Goal: Task Accomplishment & Management: Use online tool/utility

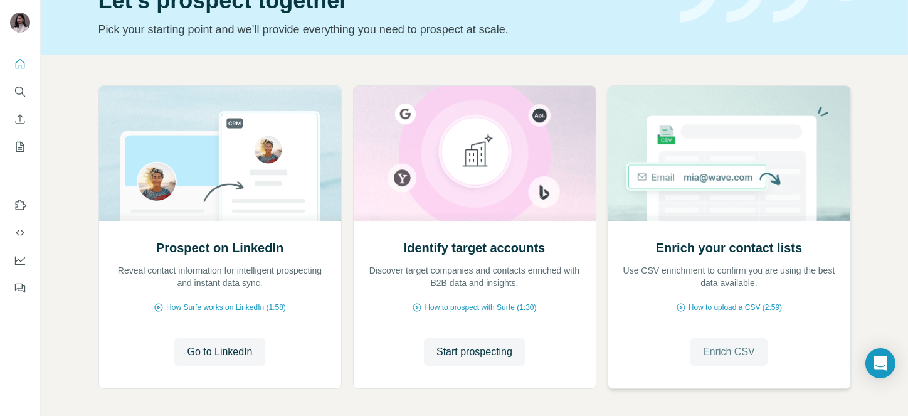
click at [751, 348] on button "Enrich CSV" at bounding box center [728, 352] width 77 height 28
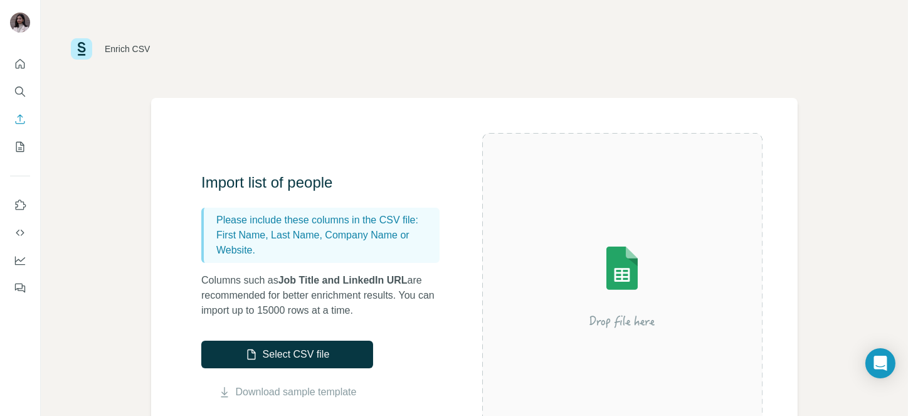
click at [605, 268] on img at bounding box center [622, 286] width 226 height 150
click at [296, 357] on button "Select CSV file" at bounding box center [287, 354] width 172 height 28
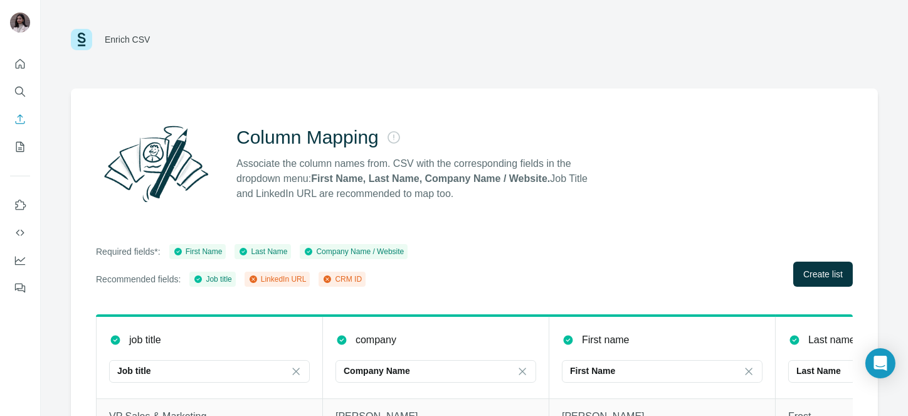
scroll to position [17, 0]
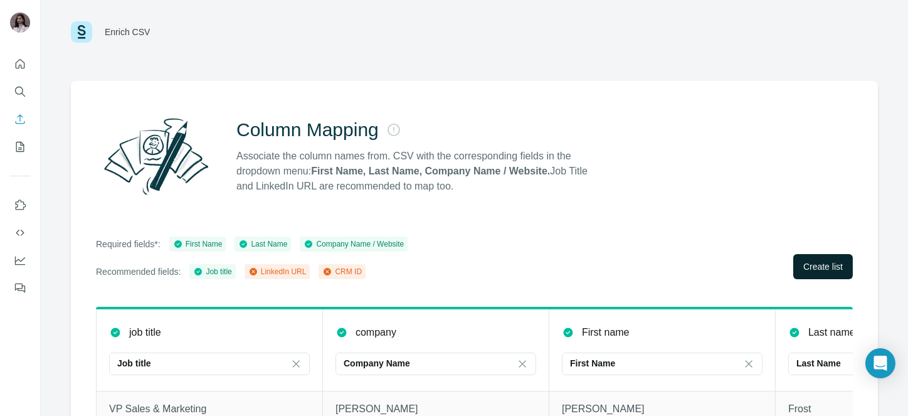
click at [813, 265] on span "Create list" at bounding box center [822, 266] width 39 height 13
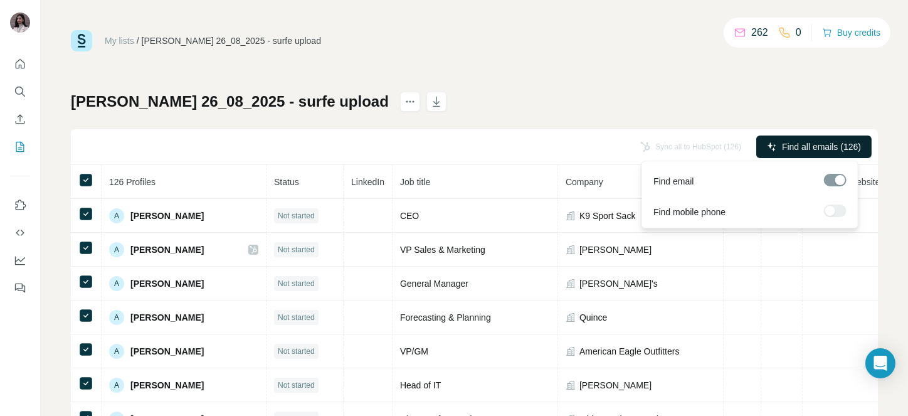
click at [812, 141] on span "Find all emails (126)" at bounding box center [821, 146] width 79 height 13
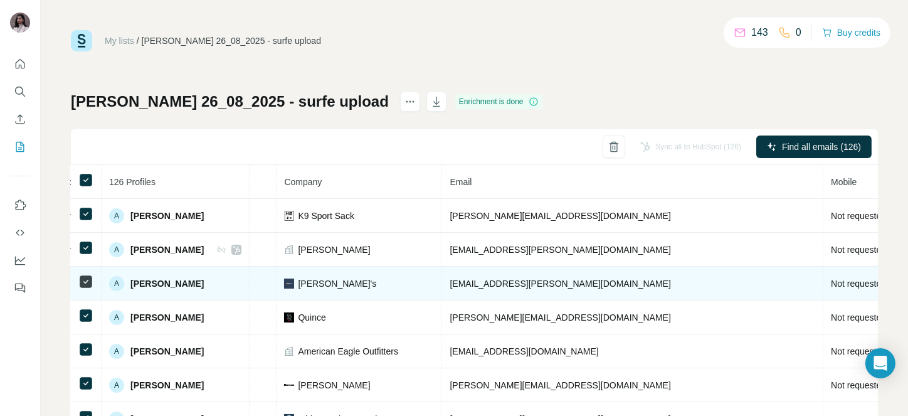
scroll to position [0, 288]
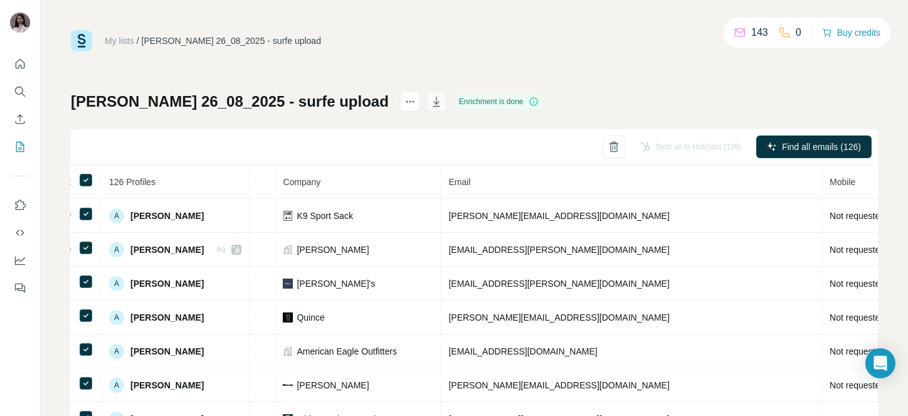
click at [432, 98] on icon "button" at bounding box center [435, 102] width 7 height 10
click at [15, 85] on icon "Search" at bounding box center [20, 91] width 13 height 13
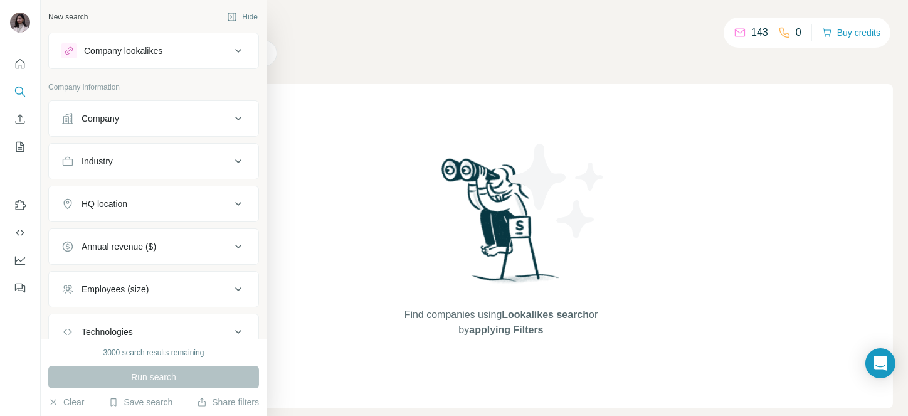
click at [97, 123] on div "Company" at bounding box center [100, 118] width 38 height 13
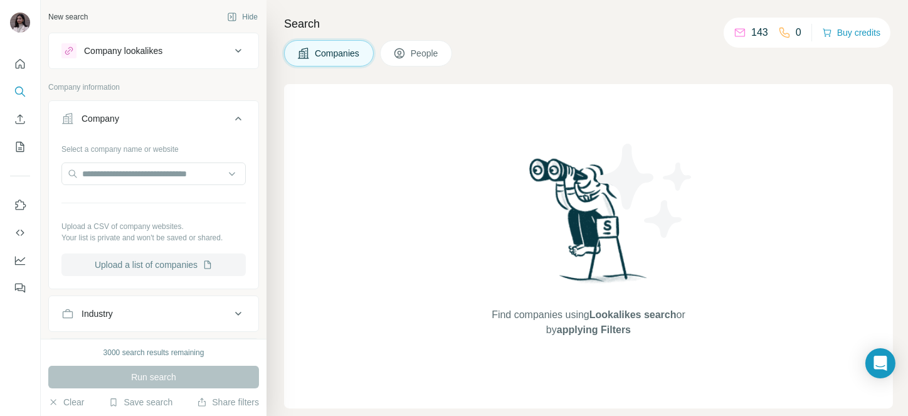
click at [144, 253] on button "Upload a list of companies" at bounding box center [153, 264] width 184 height 23
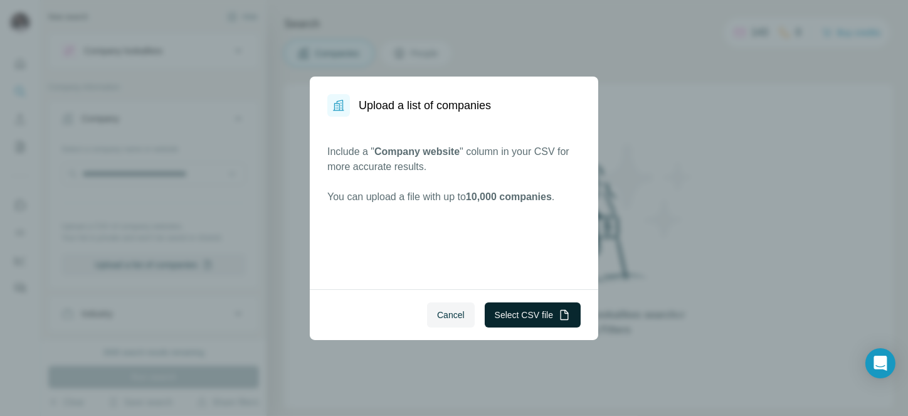
click at [528, 312] on button "Select CSV file" at bounding box center [533, 314] width 96 height 25
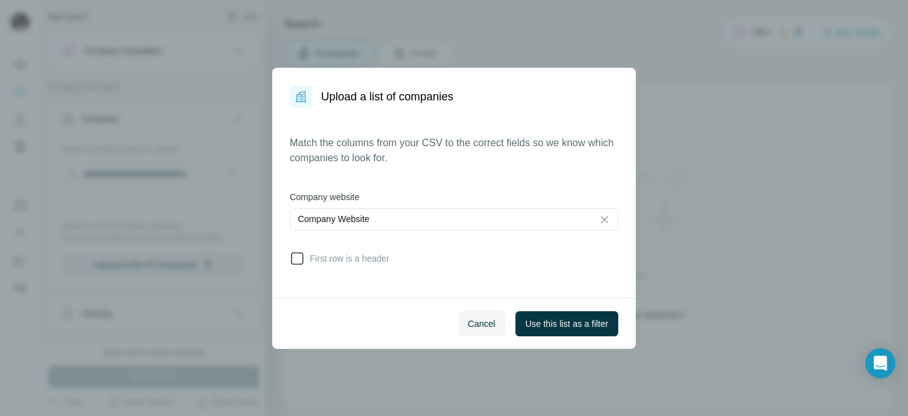
click at [296, 256] on icon at bounding box center [297, 258] width 15 height 15
click at [583, 325] on span "Use this list as a filter" at bounding box center [566, 323] width 83 height 13
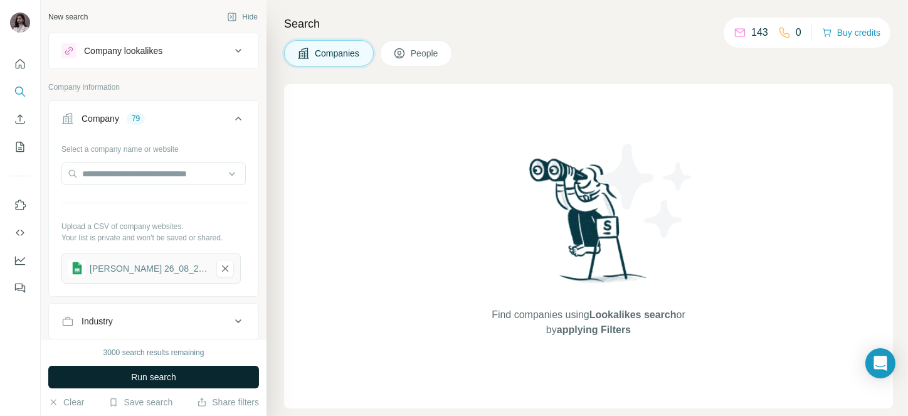
click at [160, 374] on span "Run search" at bounding box center [153, 376] width 45 height 13
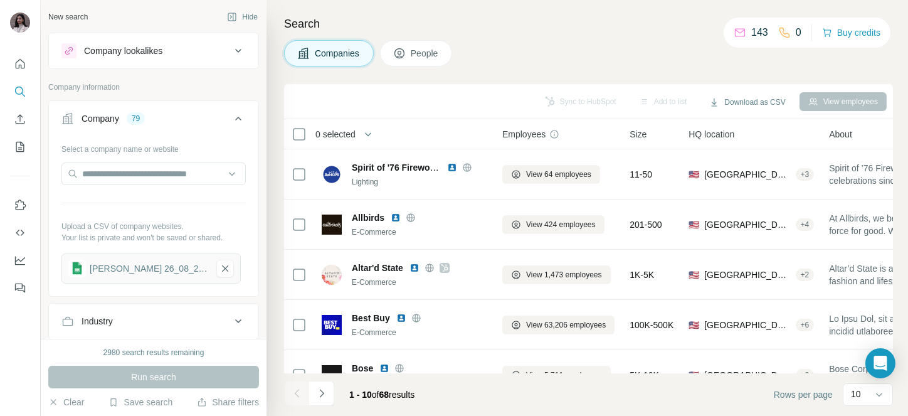
click at [345, 138] on span "0 selected" at bounding box center [335, 134] width 40 height 13
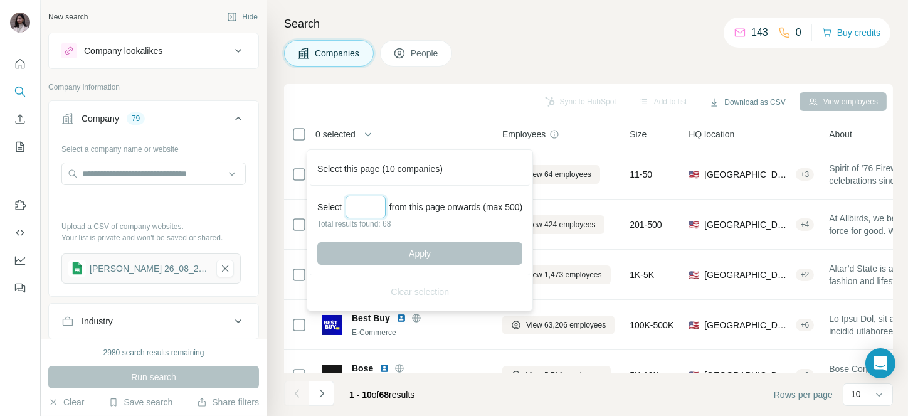
click at [363, 204] on input "Select a number (up to 500)" at bounding box center [365, 207] width 40 height 23
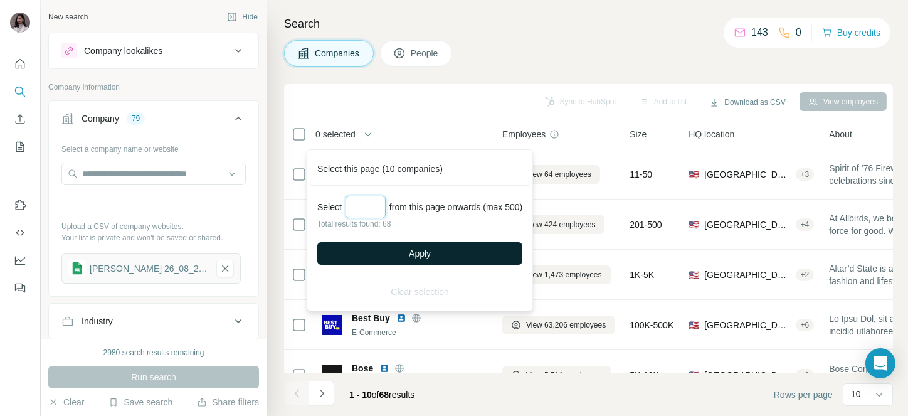
type input "**"
click at [400, 244] on button "Apply" at bounding box center [419, 253] width 205 height 23
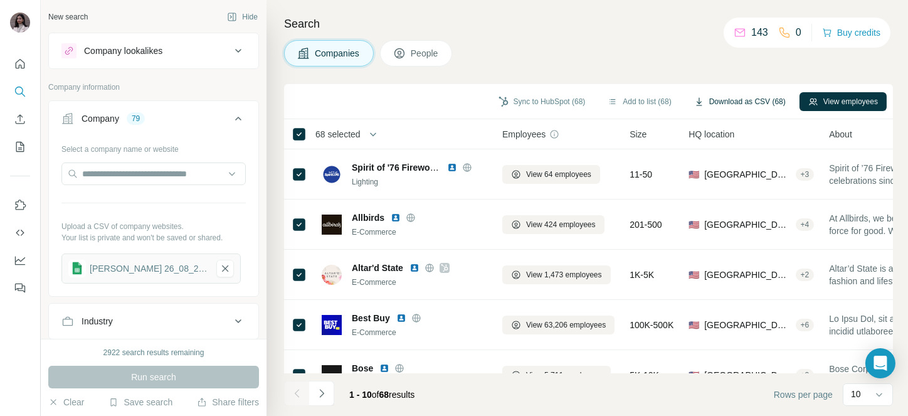
click at [731, 97] on button "Download as CSV (68)" at bounding box center [739, 101] width 109 height 19
